Goal: Information Seeking & Learning: Learn about a topic

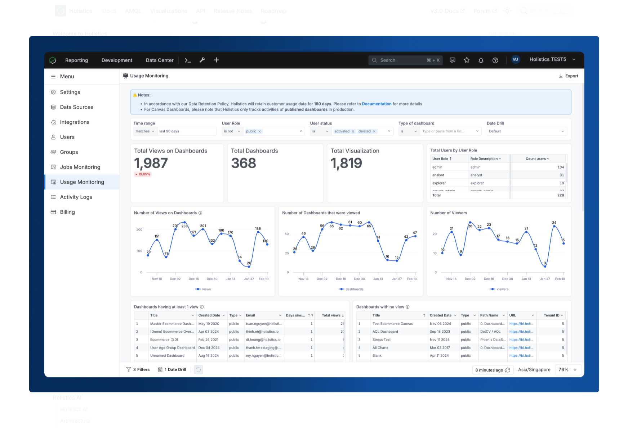
scroll to position [735, 0]
click at [266, 221] on img at bounding box center [314, 214] width 570 height 356
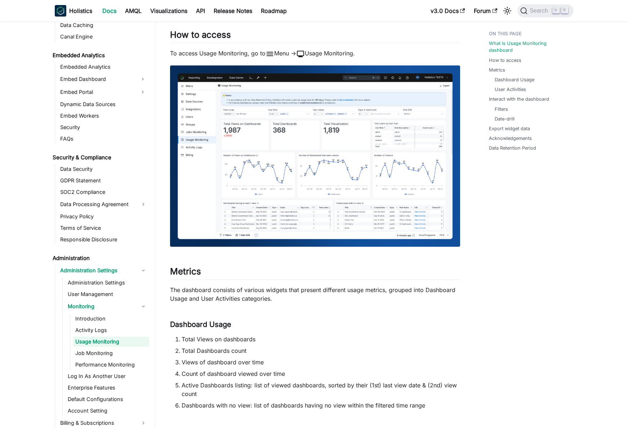
scroll to position [214, 0]
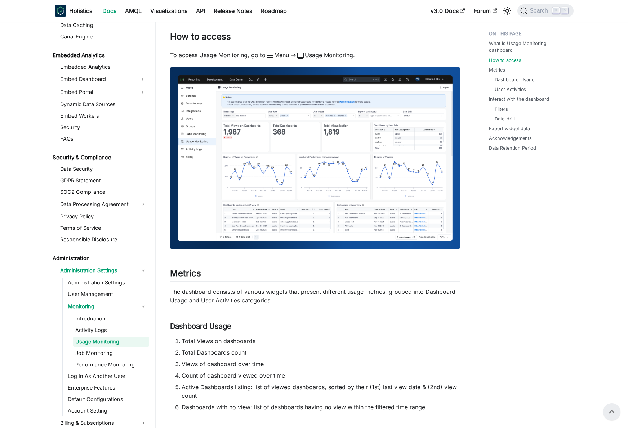
click at [94, 357] on link "Job Monitoring" at bounding box center [111, 354] width 76 height 10
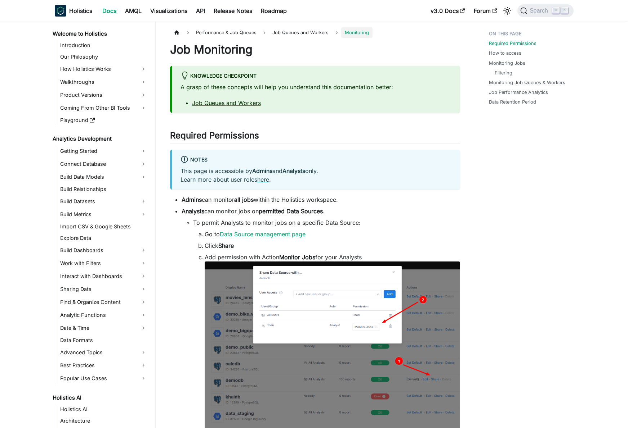
scroll to position [792, 0]
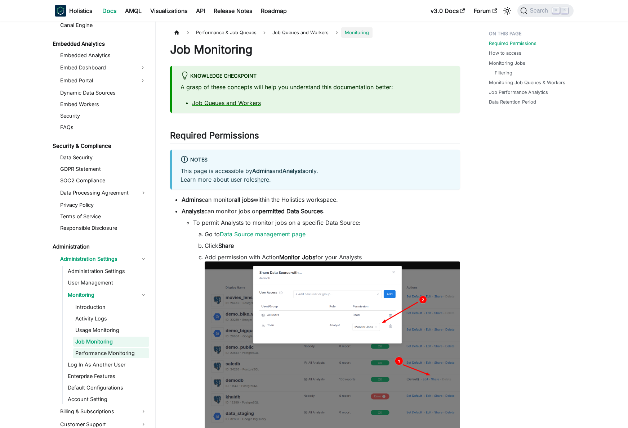
click at [130, 354] on link "Performance Monitoring" at bounding box center [111, 354] width 76 height 10
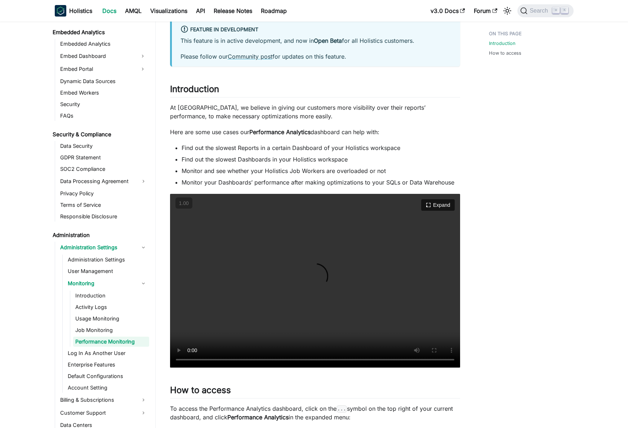
scroll to position [108, 0]
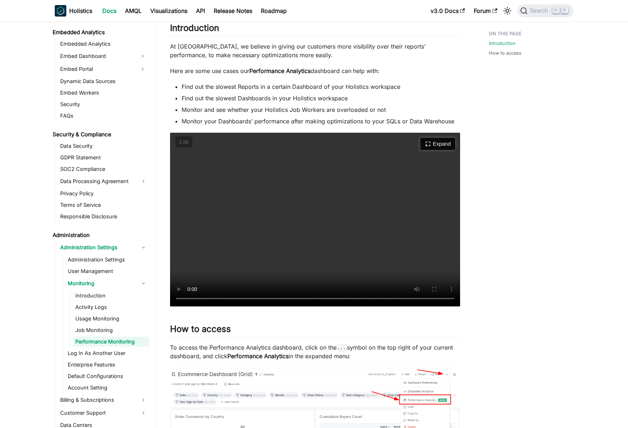
click at [447, 138] on button "Expand" at bounding box center [437, 144] width 35 height 12
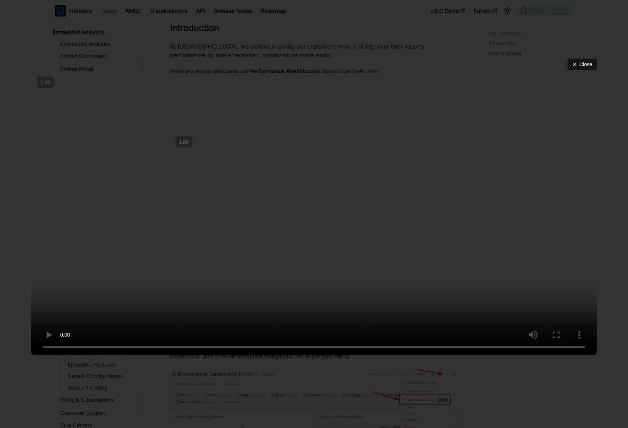
click at [20, 29] on div "Close" at bounding box center [314, 214] width 628 height 428
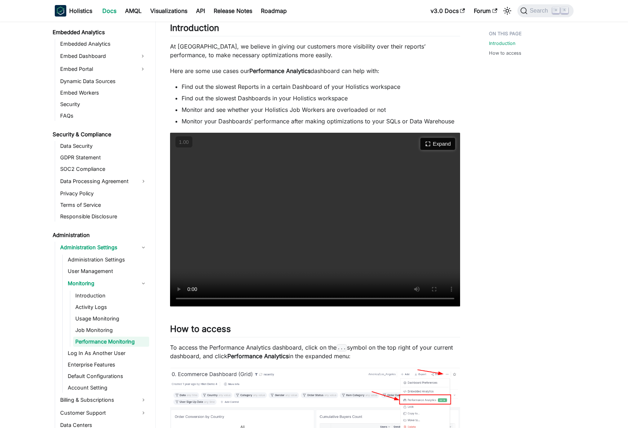
click at [437, 144] on button "Expand" at bounding box center [437, 144] width 35 height 12
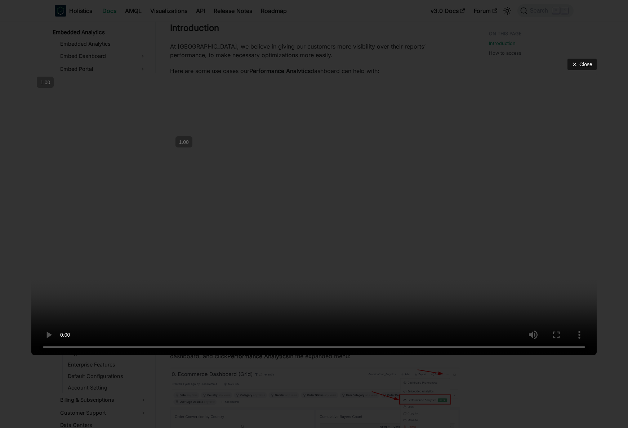
click at [303, 299] on video at bounding box center [313, 214] width 565 height 282
click at [316, 355] on video at bounding box center [313, 214] width 565 height 282
click at [331, 299] on video at bounding box center [313, 214] width 565 height 282
click at [316, 309] on video at bounding box center [313, 214] width 565 height 282
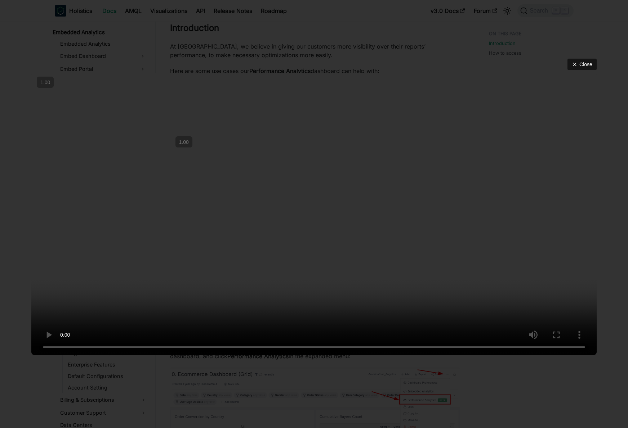
click at [316, 309] on video at bounding box center [313, 214] width 565 height 282
click at [337, 282] on video at bounding box center [313, 214] width 565 height 282
click at [606, 221] on div "Close" at bounding box center [314, 214] width 628 height 428
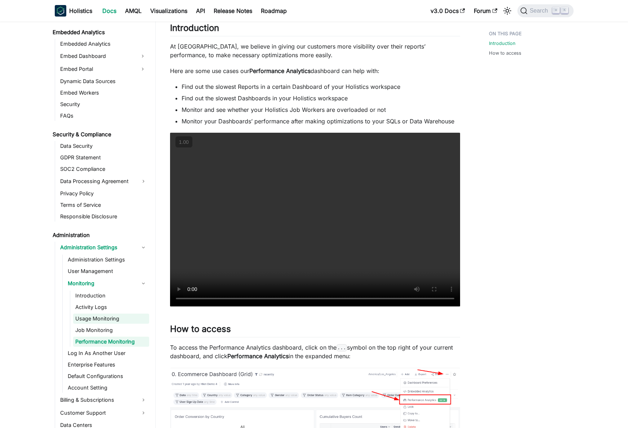
click at [112, 323] on link "Usage Monitoring" at bounding box center [111, 319] width 76 height 10
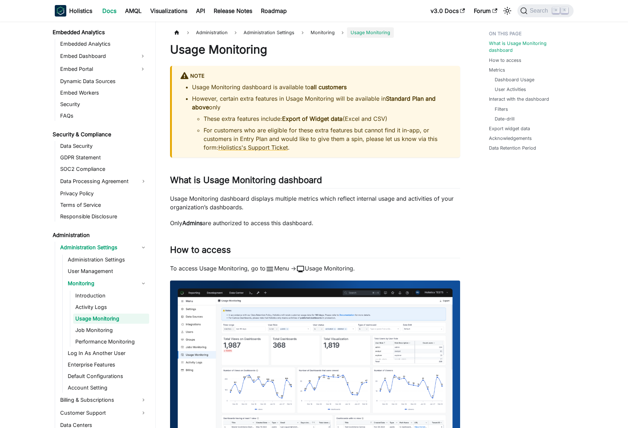
click at [106, 317] on link "Usage Monitoring" at bounding box center [111, 319] width 76 height 10
click at [104, 309] on link "Activity Logs" at bounding box center [111, 307] width 76 height 10
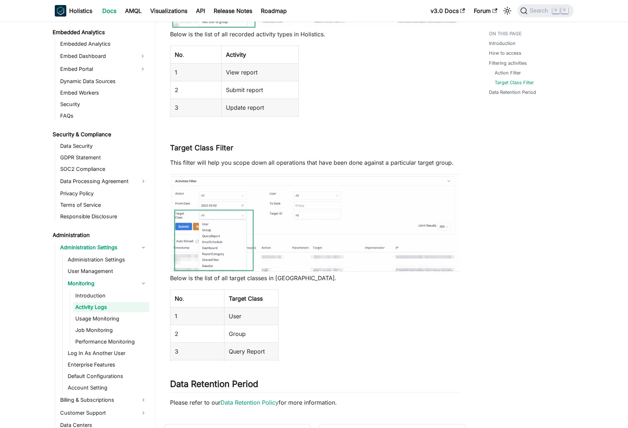
scroll to position [519, 0]
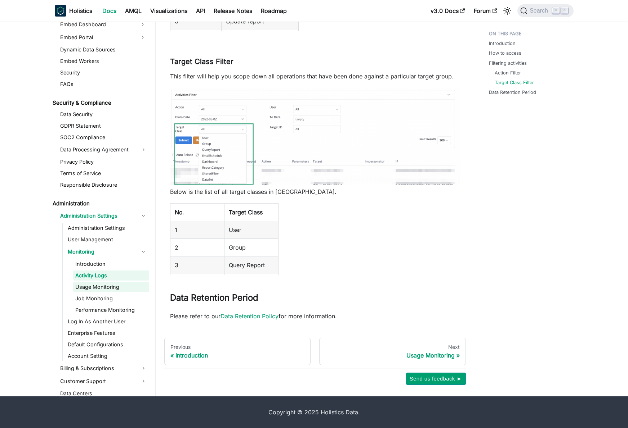
click at [108, 285] on link "Usage Monitoring" at bounding box center [111, 287] width 76 height 10
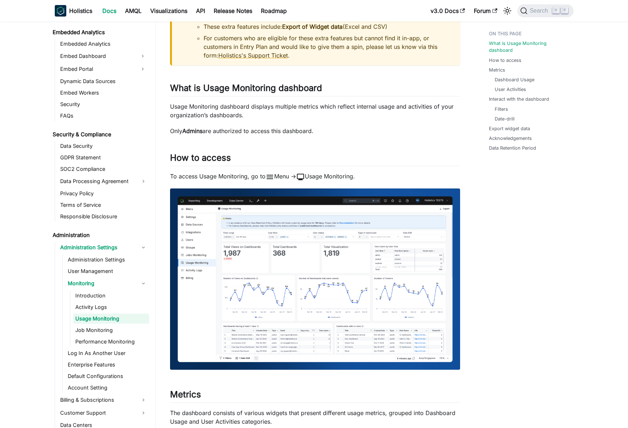
scroll to position [90, 0]
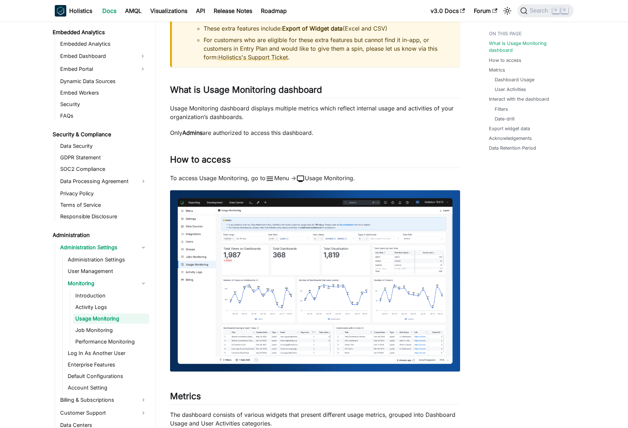
click at [332, 277] on img at bounding box center [315, 280] width 290 height 181
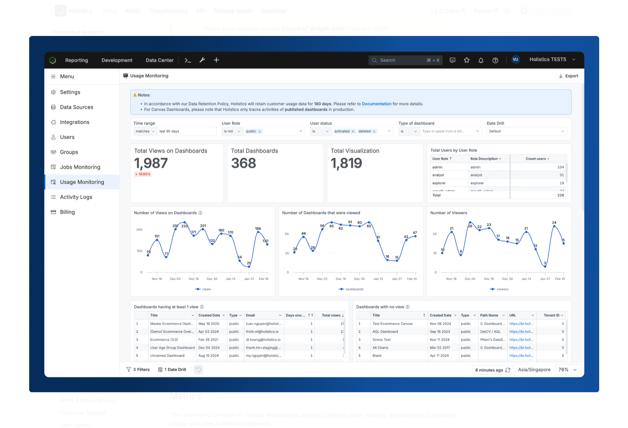
click at [603, 66] on div at bounding box center [314, 214] width 628 height 428
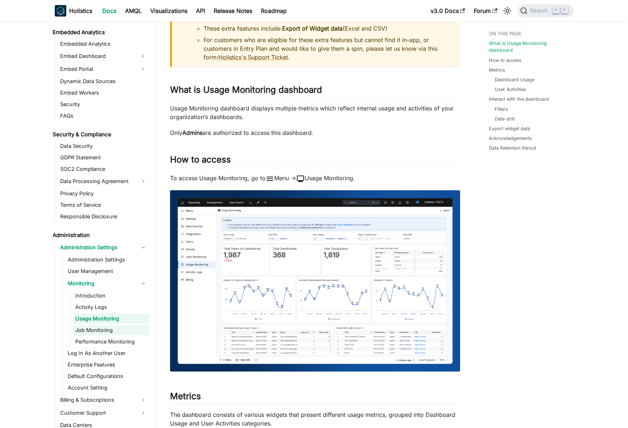
click at [91, 331] on link "Job Monitoring" at bounding box center [111, 331] width 76 height 10
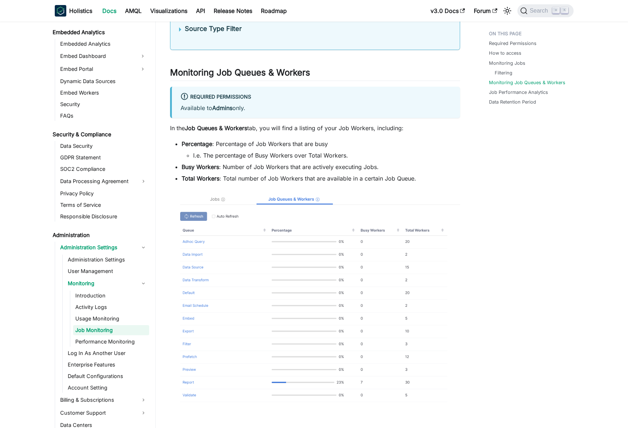
scroll to position [1233, 0]
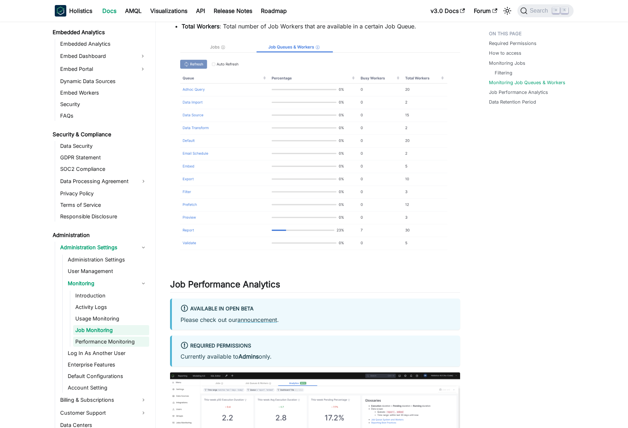
click at [111, 338] on link "Performance Monitoring" at bounding box center [111, 342] width 76 height 10
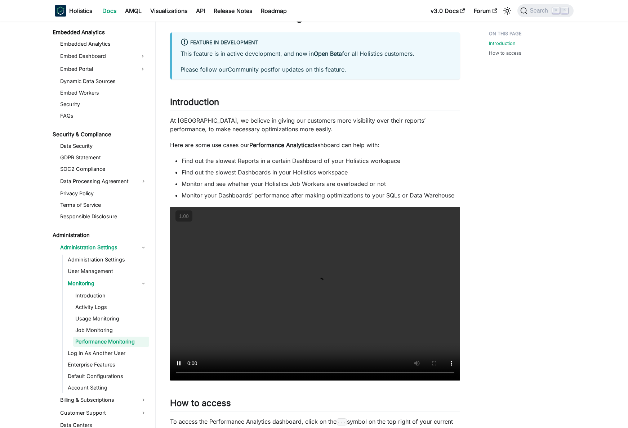
scroll to position [52, 0]
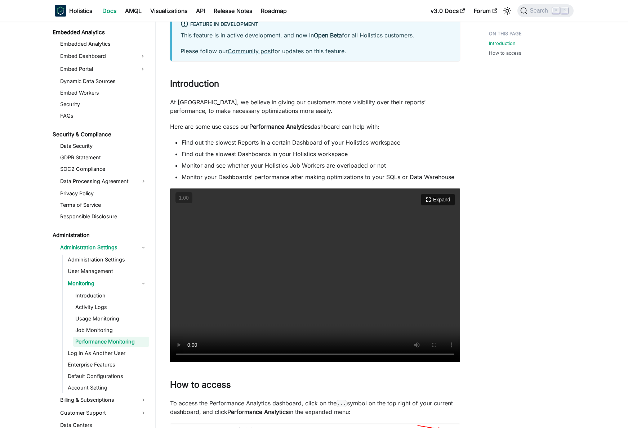
click at [277, 294] on video "Your browser does not support embedding video, but you can download it ." at bounding box center [315, 276] width 290 height 174
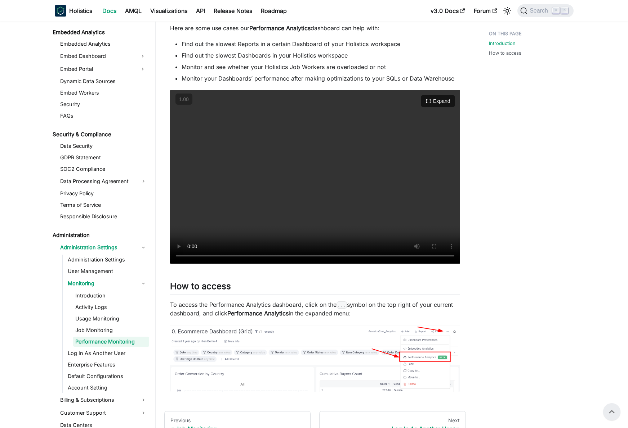
scroll to position [148, 0]
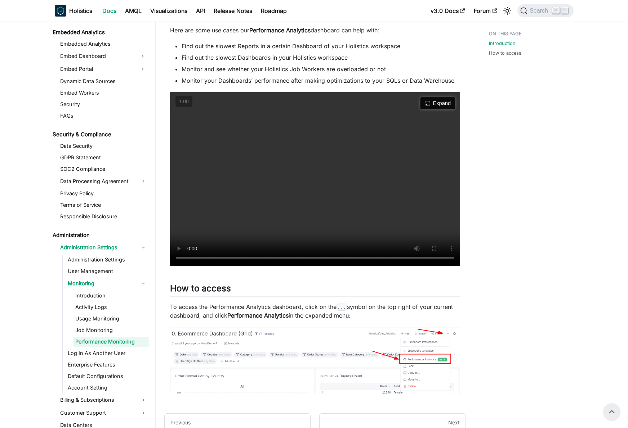
click at [442, 102] on button "Expand" at bounding box center [437, 103] width 35 height 12
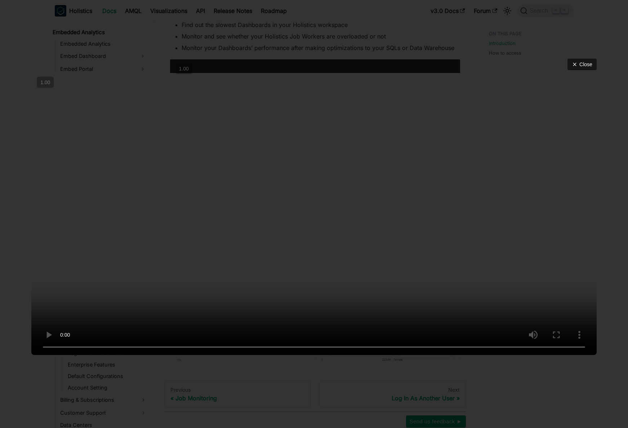
scroll to position [224, 0]
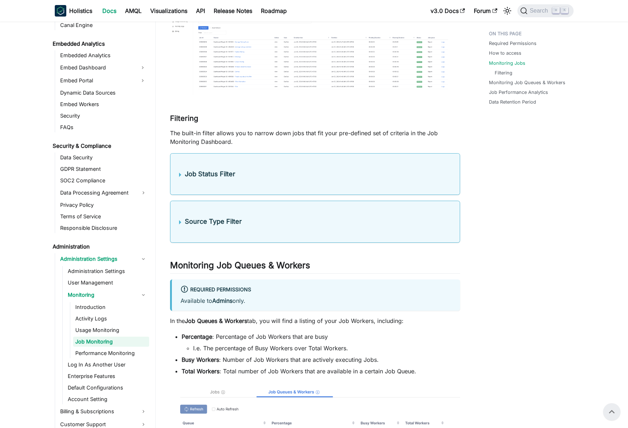
scroll to position [670, 0]
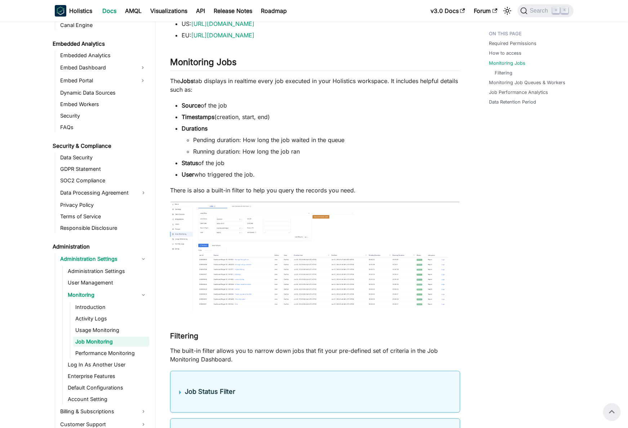
click at [284, 248] on img at bounding box center [315, 257] width 290 height 111
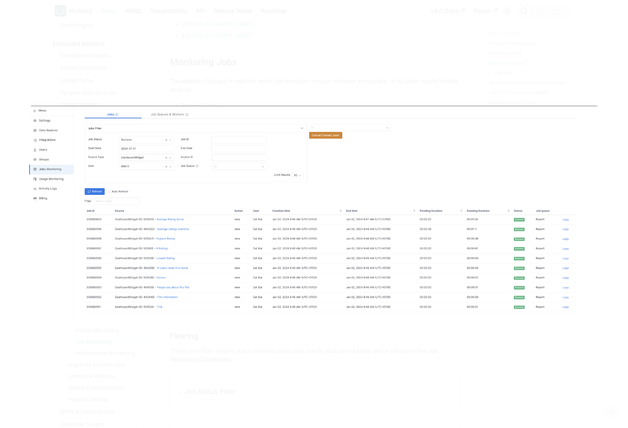
click at [258, 345] on div at bounding box center [314, 214] width 628 height 428
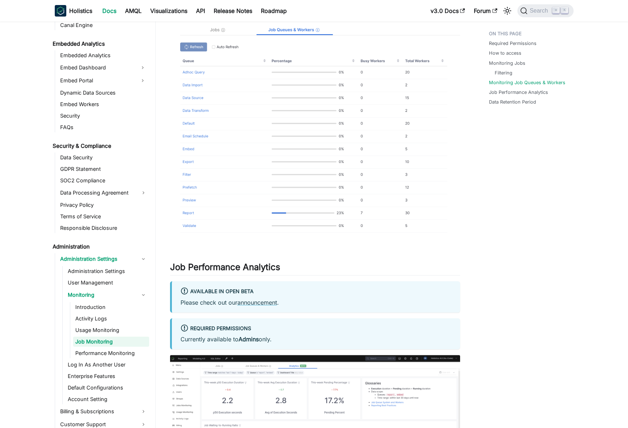
scroll to position [1417, 0]
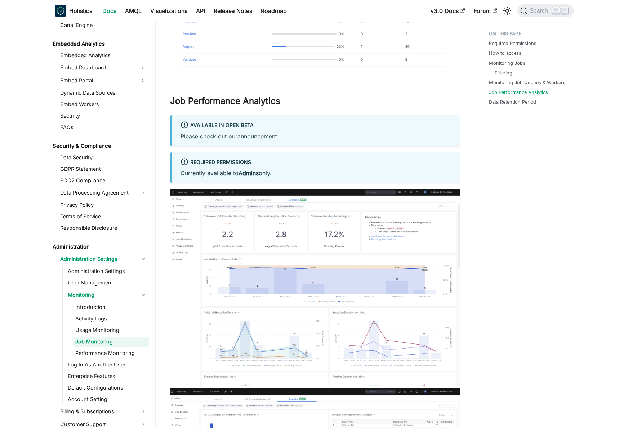
click at [326, 276] on img at bounding box center [315, 287] width 290 height 197
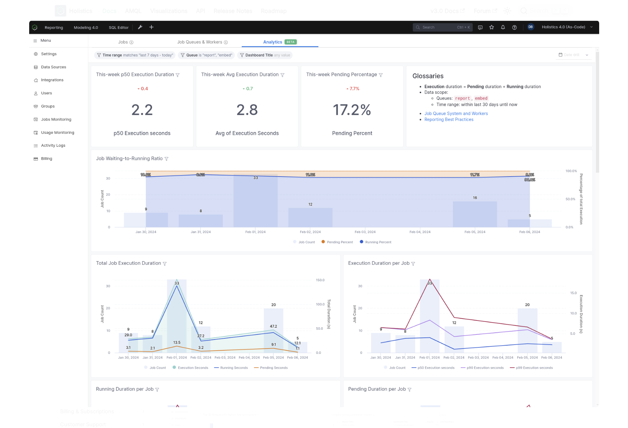
scroll to position [1428, 0]
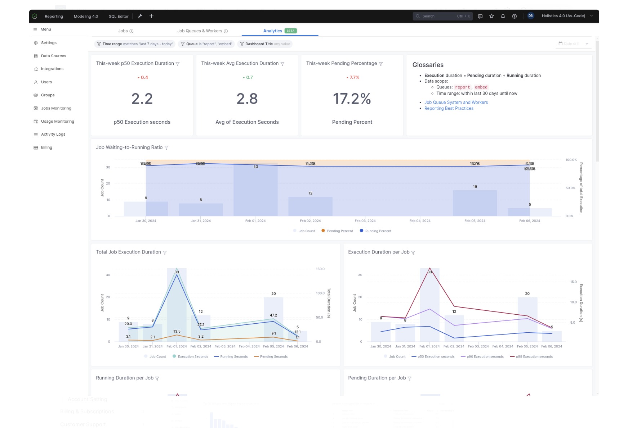
click at [382, 366] on img at bounding box center [314, 202] width 570 height 387
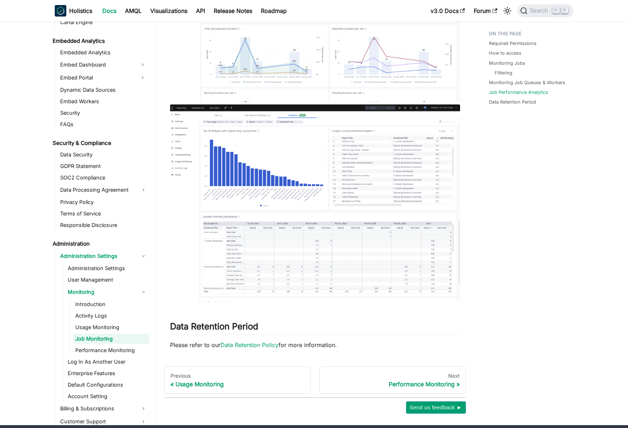
scroll to position [1730, 0]
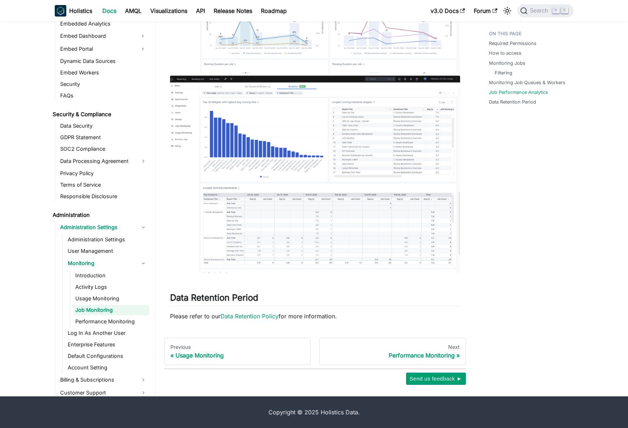
click at [363, 206] on img at bounding box center [315, 175] width 290 height 198
